Goal: Browse casually

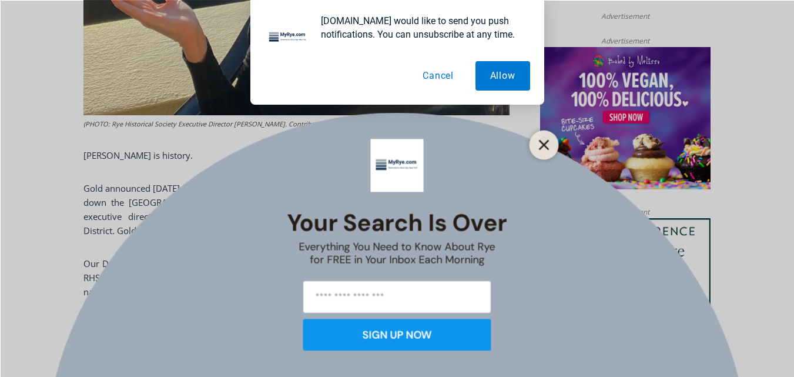
click at [542, 143] on line "Close" at bounding box center [543, 144] width 8 height 8
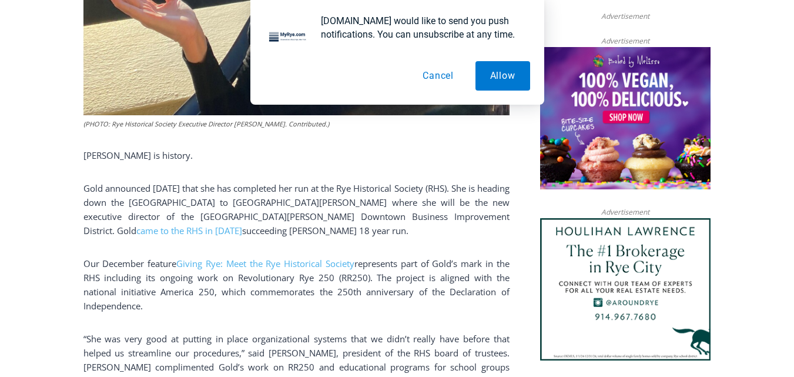
click at [448, 79] on button "Cancel" at bounding box center [438, 75] width 61 height 29
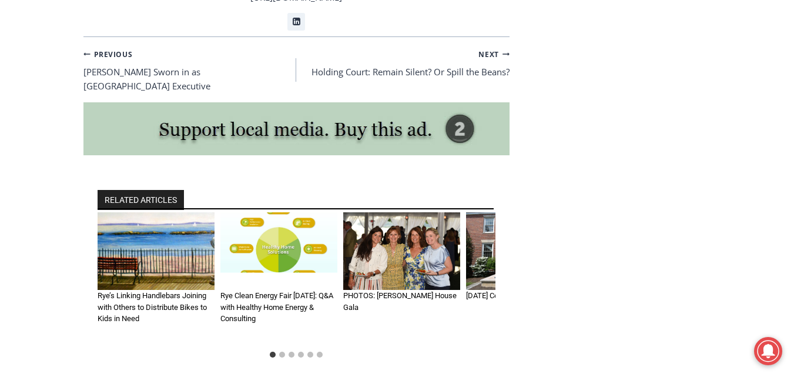
scroll to position [2213, 0]
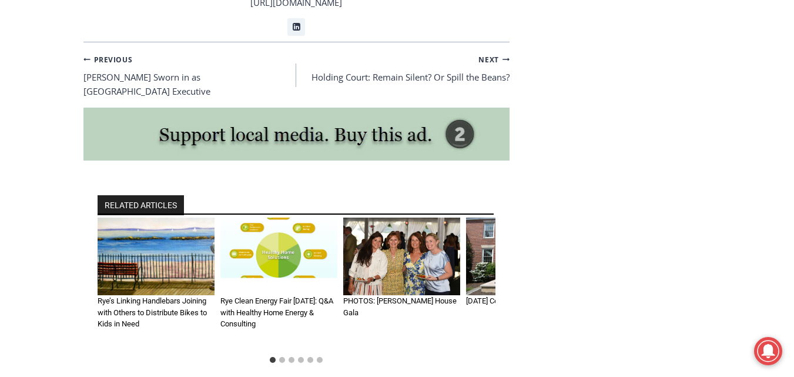
click at [404, 228] on img "3 of 6" at bounding box center [401, 256] width 117 height 78
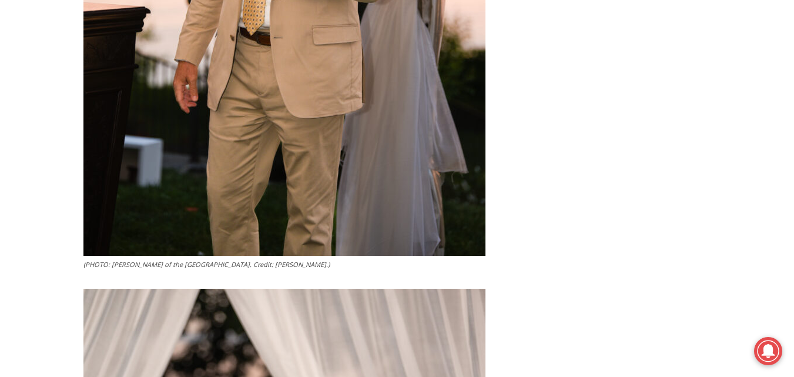
scroll to position [2772, 0]
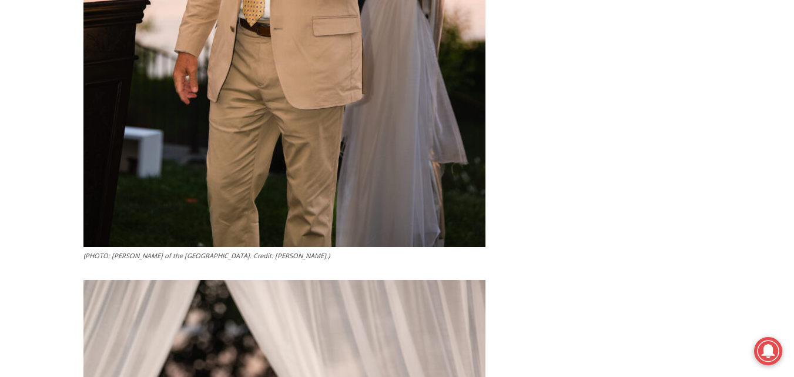
drag, startPoint x: 0, startPoint y: 0, endPoint x: 784, endPoint y: 195, distance: 807.7
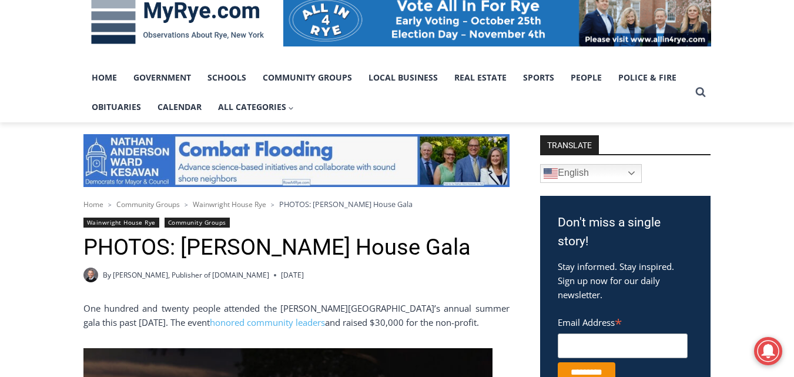
scroll to position [200, 0]
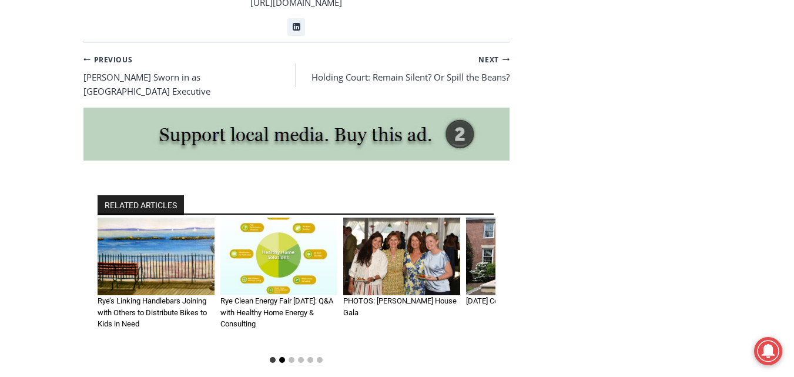
click at [281, 357] on button "Go to slide 2" at bounding box center [282, 360] width 6 height 6
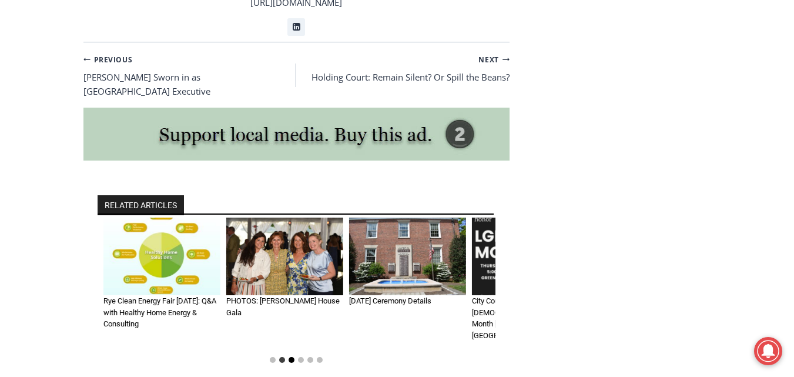
click at [290, 357] on button "Go to slide 3" at bounding box center [292, 360] width 6 height 6
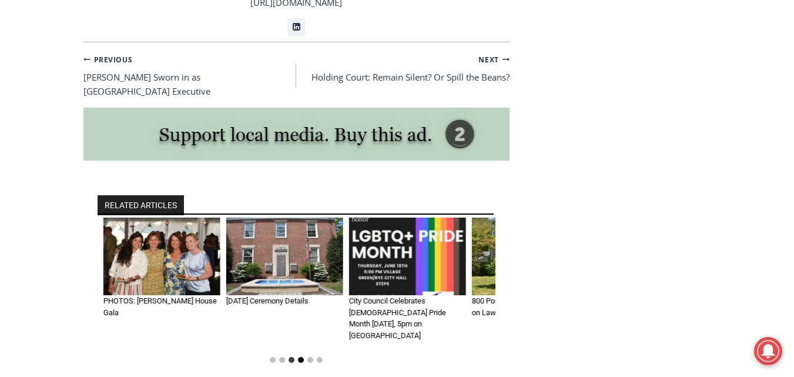
click at [302, 357] on button "Go to slide 4" at bounding box center [301, 360] width 6 height 6
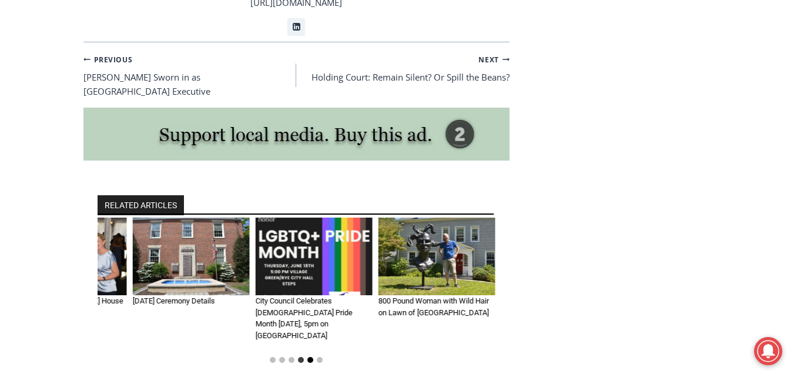
click at [310, 357] on button "Go to slide 5" at bounding box center [310, 360] width 6 height 6
click at [318, 357] on button "Go to slide 6" at bounding box center [320, 360] width 6 height 6
